Goal: Task Accomplishment & Management: Manage account settings

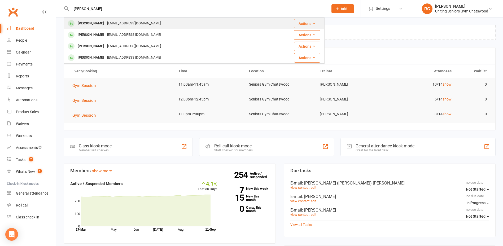
type input "[PERSON_NAME]"
click at [119, 28] on div "[PERSON_NAME] [PERSON_NAME][EMAIL_ADDRESS][DOMAIN_NAME]" at bounding box center [164, 23] width 200 height 11
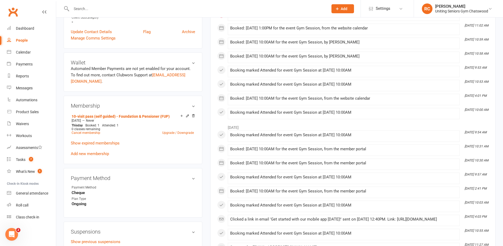
scroll to position [186, 0]
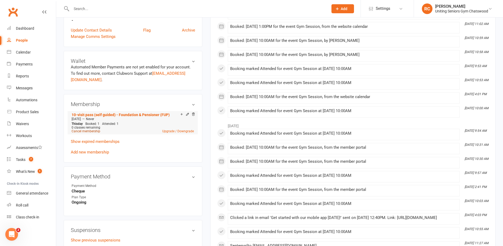
click at [82, 131] on link "Cancel membership" at bounding box center [86, 131] width 29 height 4
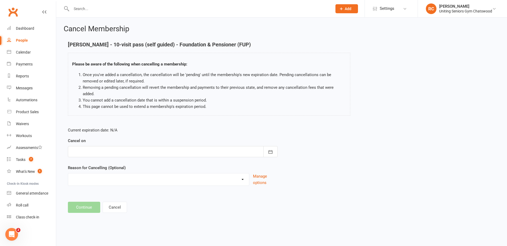
click at [98, 146] on div at bounding box center [173, 151] width 210 height 11
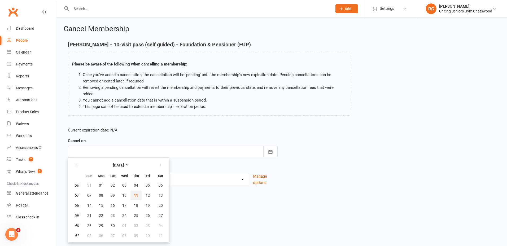
click at [136, 191] on button "11" at bounding box center [136, 196] width 11 height 10
type input "[DATE]"
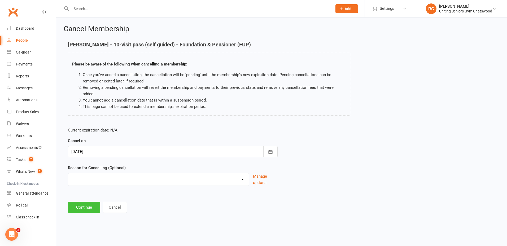
click at [92, 202] on button "Continue" at bounding box center [84, 207] width 32 height 11
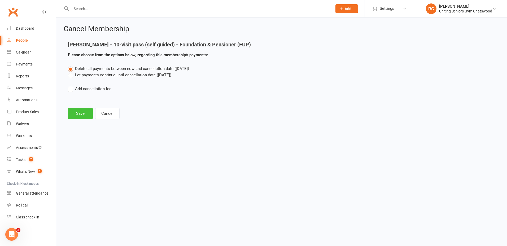
click at [77, 109] on button "Save" at bounding box center [80, 113] width 25 height 11
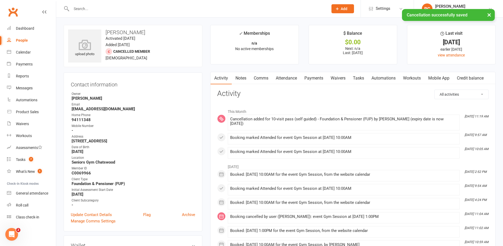
scroll to position [159, 0]
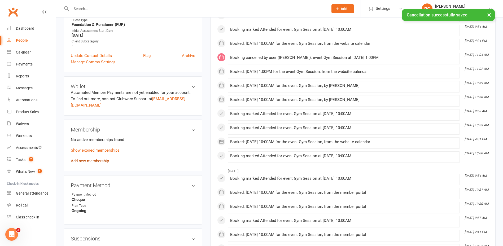
click at [94, 161] on link "Add new membership" at bounding box center [90, 161] width 38 height 5
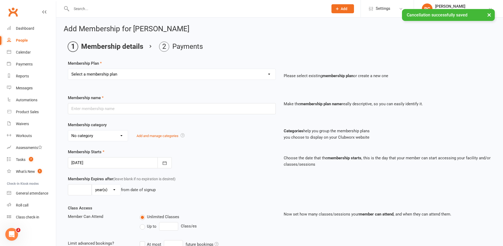
click at [96, 75] on select "Select a membership plan Create new Membership Plan Initial Assessment + Set Up…" at bounding box center [171, 74] width 207 height 11
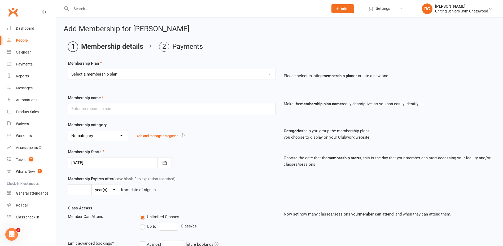
select select "12"
click at [68, 69] on select "Select a membership plan Create new Membership Plan Initial Assessment + Set Up…" at bounding box center [171, 74] width 207 height 11
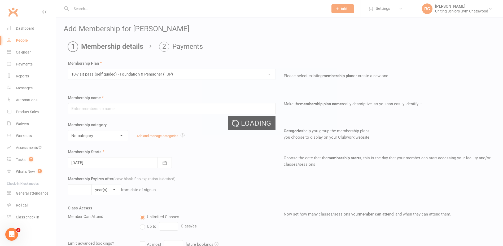
type input "10-visit pass (self guided) - Foundation & Pensioner (FUP)"
select select "0"
type input "0"
select select "2"
type input "1"
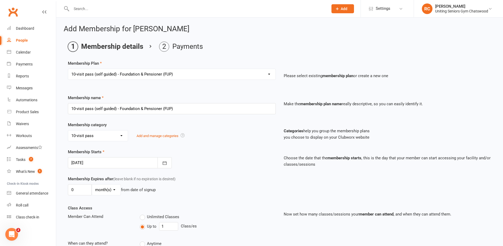
click at [92, 163] on div at bounding box center [120, 162] width 104 height 11
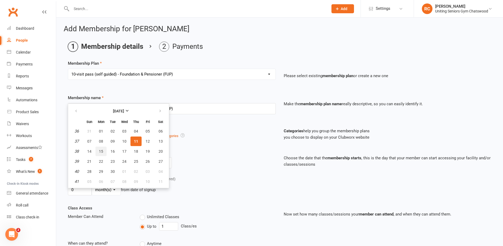
click at [100, 151] on span "15" at bounding box center [101, 151] width 4 height 4
type input "[DATE]"
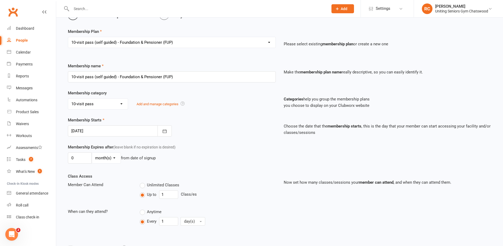
scroll to position [98, 0]
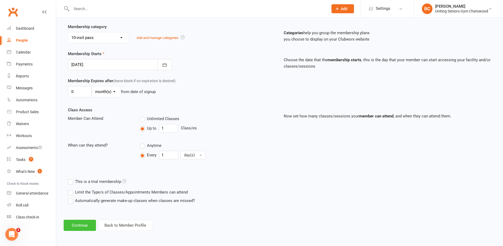
click at [85, 224] on button "Continue" at bounding box center [80, 225] width 32 height 11
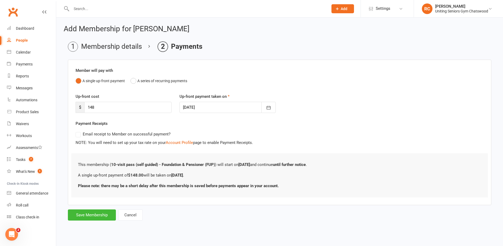
scroll to position [0, 0]
click at [91, 215] on button "Save Membership" at bounding box center [92, 215] width 48 height 11
